Goal: Task Accomplishment & Management: Manage account settings

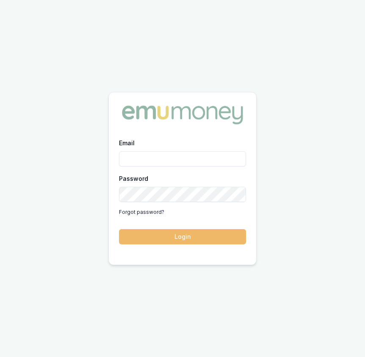
type input "[EMAIL_ADDRESS][DOMAIN_NAME]"
click at [160, 239] on button "Login" at bounding box center [182, 236] width 127 height 15
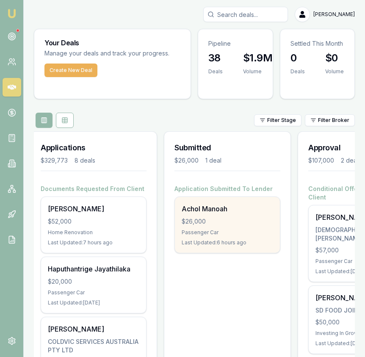
click at [227, 234] on div "Passenger Car" at bounding box center [226, 232] width 91 height 7
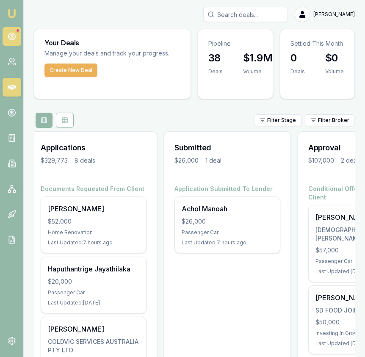
click at [17, 41] on link at bounding box center [12, 36] width 19 height 19
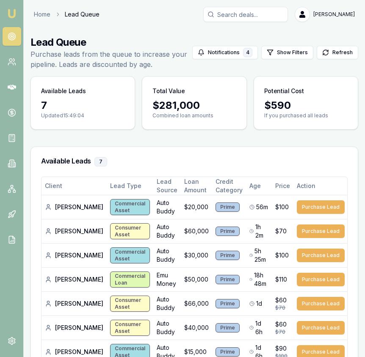
click at [13, 18] on img at bounding box center [12, 13] width 10 height 10
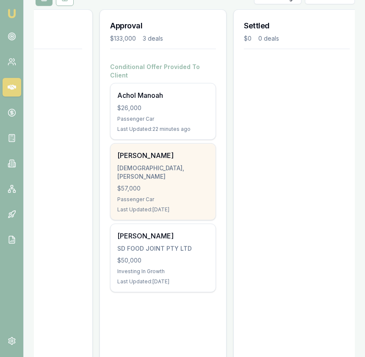
scroll to position [0, 341]
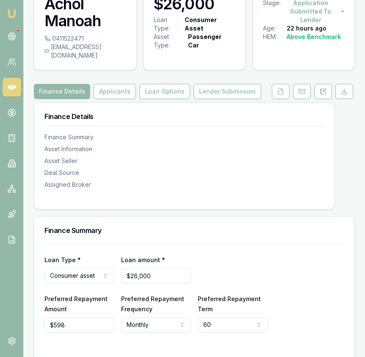
scroll to position [85, 0]
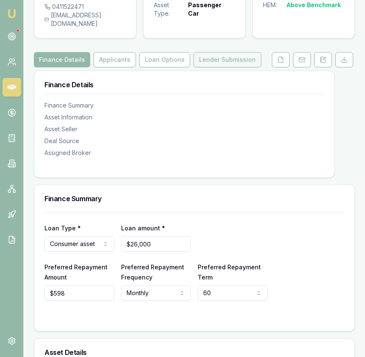
click at [220, 52] on button "Lender Submission" at bounding box center [227, 59] width 68 height 15
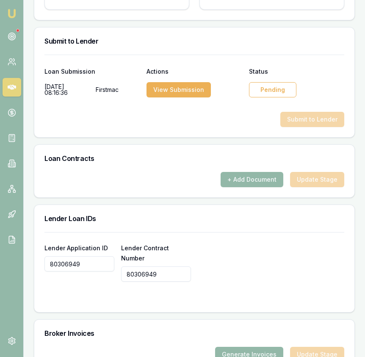
scroll to position [575, 0]
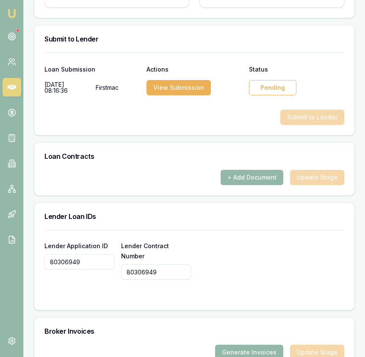
click at [259, 80] on div "Pending" at bounding box center [272, 87] width 47 height 15
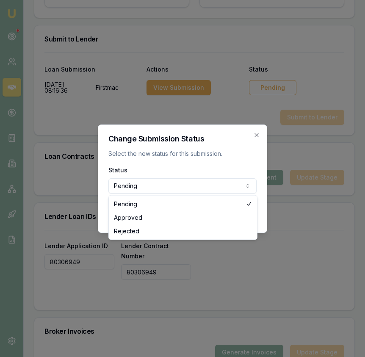
select select "APPROVED"
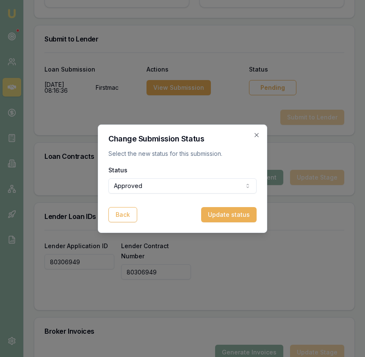
click at [217, 212] on button "Update status" at bounding box center [228, 214] width 55 height 15
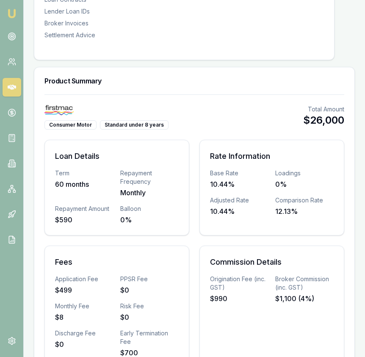
scroll to position [0, 0]
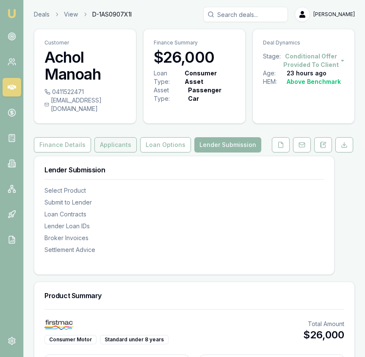
click at [99, 137] on button "Applicants" at bounding box center [115, 144] width 42 height 15
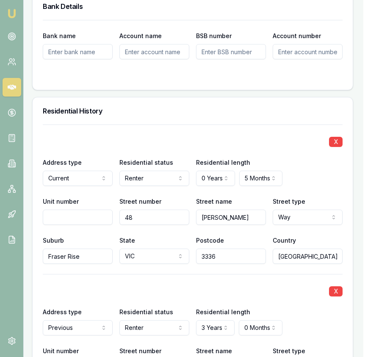
scroll to position [1019, 1]
